Goal: Find specific fact: Find specific page/section

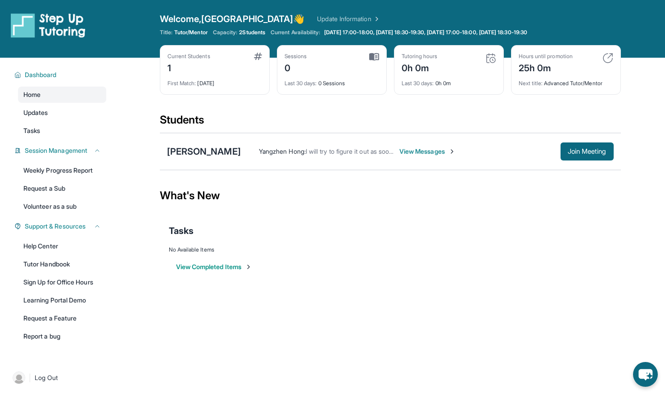
click at [317, 108] on div "Current Students 1 First Match : [DATE] Sessions 0 Last 30 days : 0 Sessions Tu…" at bounding box center [390, 79] width 461 height 68
click at [212, 150] on div "[PERSON_NAME]" at bounding box center [204, 151] width 74 height 13
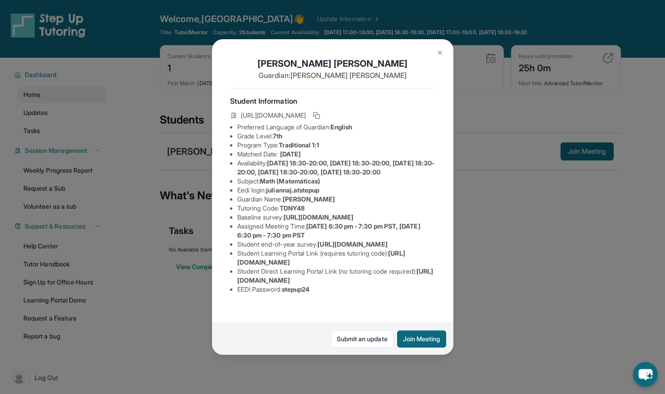
scroll to position [4, 0]
click at [278, 194] on span "juliannaj.atstepup" at bounding box center [292, 190] width 53 height 8
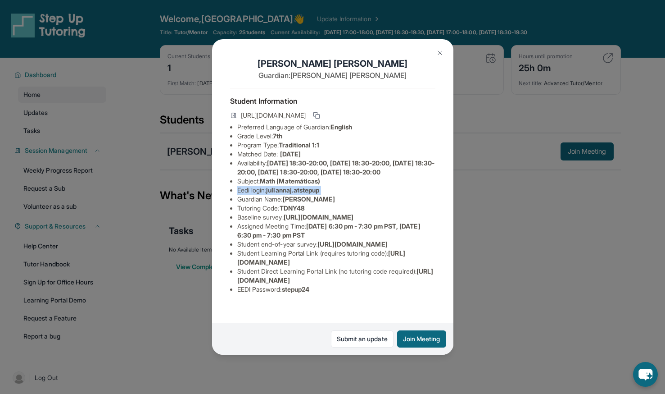
click at [278, 194] on span "juliannaj.atstepup" at bounding box center [292, 190] width 53 height 8
click at [299, 194] on span "juliannaj.atstepup" at bounding box center [292, 190] width 53 height 8
drag, startPoint x: 269, startPoint y: 204, endPoint x: 333, endPoint y: 203, distance: 63.9
click at [333, 195] on li "Eedi login : [PERSON_NAME].atstepup" at bounding box center [336, 190] width 198 height 9
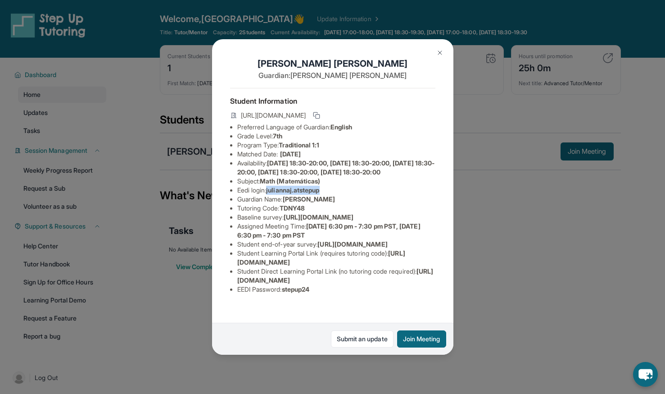
copy span "juliannaj.atstepup"
click at [285, 185] on span "Math (Matemáticas)" at bounding box center [290, 181] width 60 height 8
click at [438, 53] on img at bounding box center [439, 52] width 7 height 7
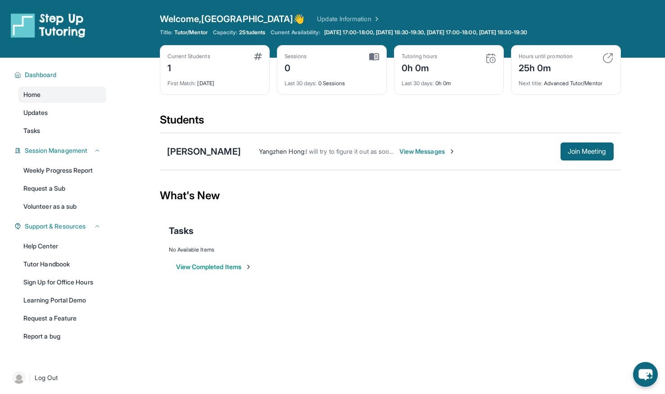
click at [424, 154] on span "View Messages" at bounding box center [427, 151] width 56 height 9
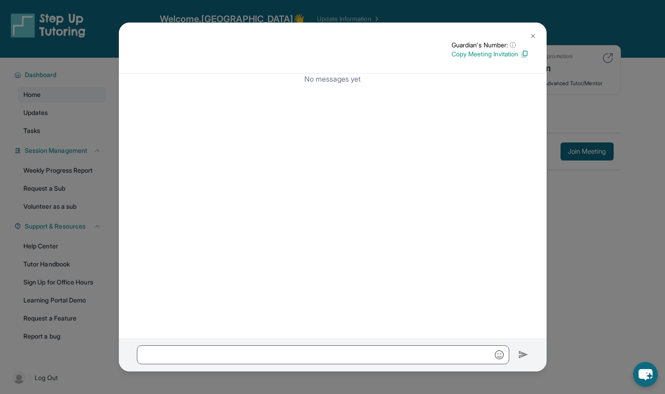
click at [531, 36] on img at bounding box center [533, 35] width 7 height 7
